Goal: Complete application form

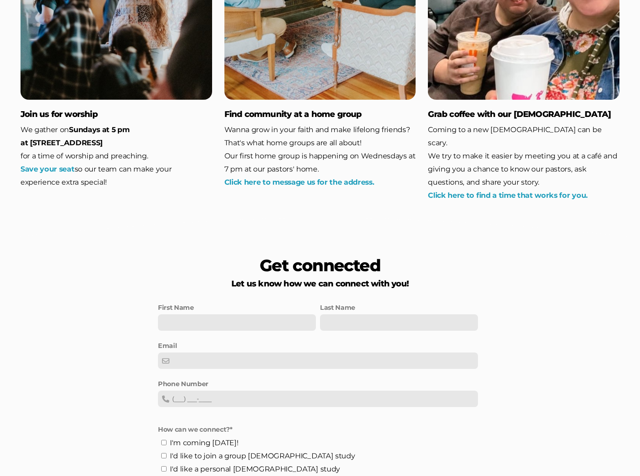
scroll to position [1232, 0]
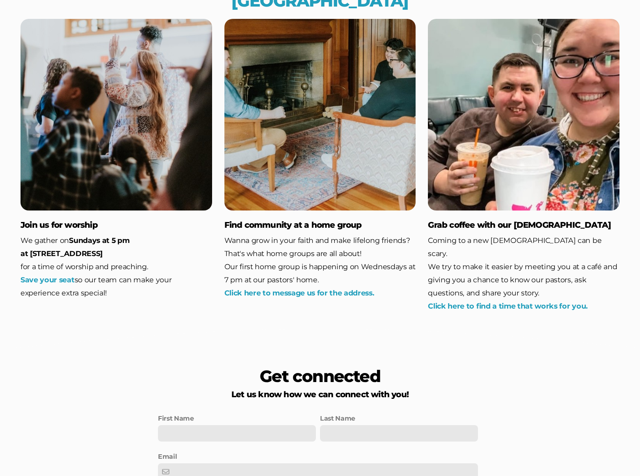
checkbox input "true"
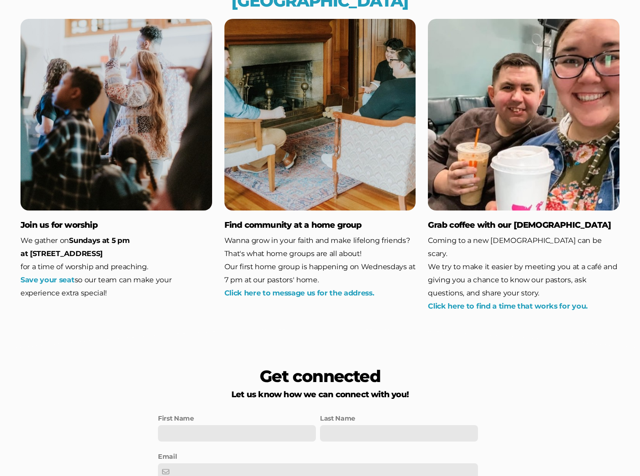
checkbox input "true"
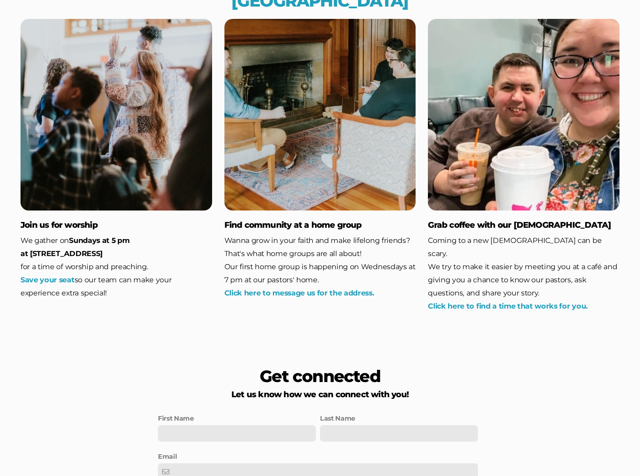
click at [320, 407] on div "First Name Last Name Email Phone Number" at bounding box center [320, 468] width 328 height 122
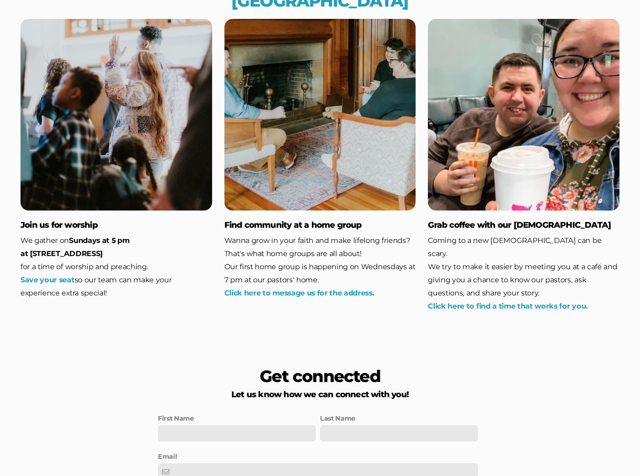
scroll to position [1343, 0]
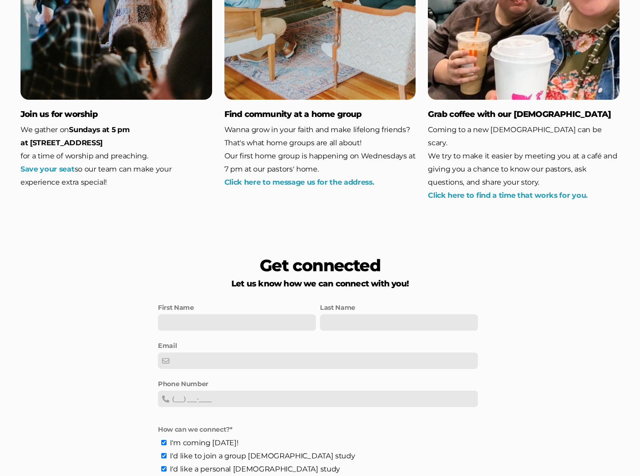
click at [320, 297] on div "First Name Last Name Email Phone Number" at bounding box center [320, 358] width 328 height 122
